Goal: Information Seeking & Learning: Learn about a topic

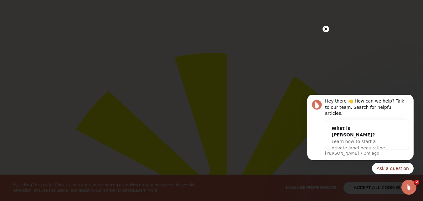
click at [327, 28] on circle at bounding box center [326, 29] width 7 height 7
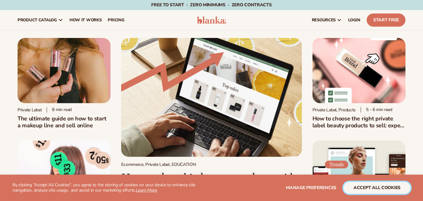
click at [381, 190] on button "accept all cookies" at bounding box center [377, 188] width 67 height 12
